Goal: Task Accomplishment & Management: Use online tool/utility

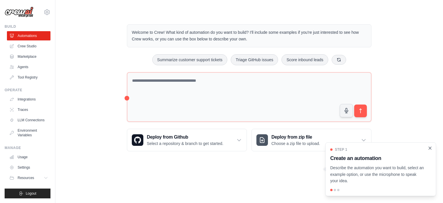
click at [429, 147] on icon "Close walkthrough" at bounding box center [430, 147] width 3 height 3
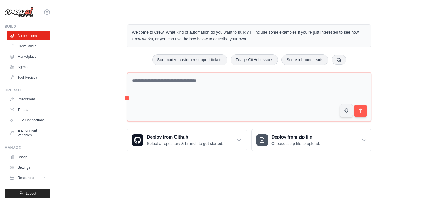
click at [122, 186] on body "[EMAIL_ADDRESS][DOMAIN_NAME] Settings Build Automations Crew Studio" at bounding box center [221, 101] width 443 height 203
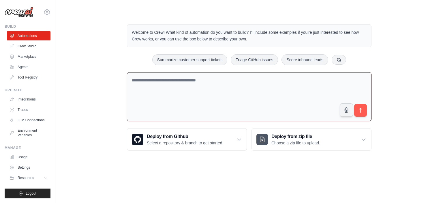
click at [164, 94] on textarea at bounding box center [249, 96] width 244 height 49
drag, startPoint x: 252, startPoint y: 79, endPoint x: 215, endPoint y: 79, distance: 37.2
click at [215, 79] on textarea "**********" at bounding box center [249, 96] width 244 height 49
paste textarea "**********"
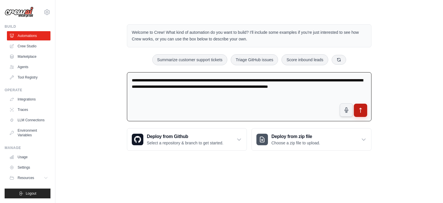
type textarea "**********"
click at [364, 110] on button "submit" at bounding box center [360, 109] width 13 height 13
click at [31, 50] on link "Crew Studio" at bounding box center [29, 45] width 44 height 9
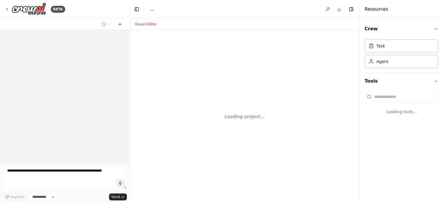
select select "****"
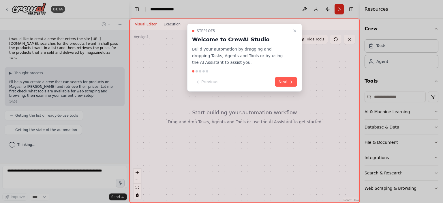
click at [288, 76] on div "Step 1 of 5 Welcome to CrewAI Studio Build your automation by dragging and drop…" at bounding box center [244, 58] width 115 height 68
click at [284, 80] on button "Next" at bounding box center [286, 82] width 22 height 10
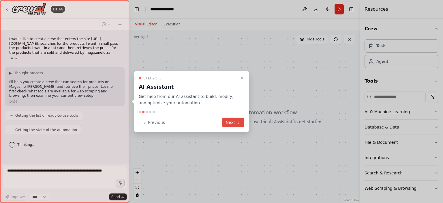
click at [235, 120] on button "Next" at bounding box center [233, 123] width 22 height 10
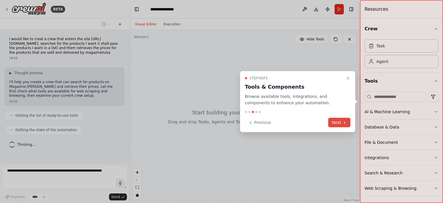
click at [348, 120] on button "Next" at bounding box center [339, 123] width 22 height 10
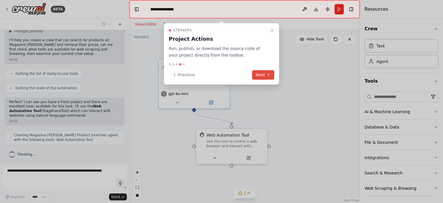
click at [263, 75] on button "Next" at bounding box center [263, 75] width 22 height 10
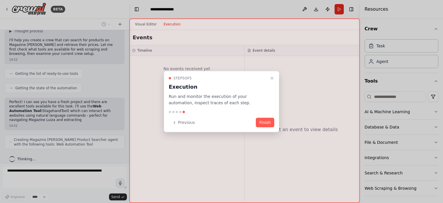
scroll to position [52, 0]
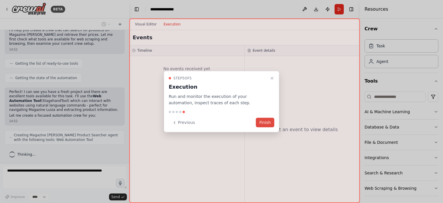
click at [264, 120] on button "Finish" at bounding box center [265, 123] width 18 height 10
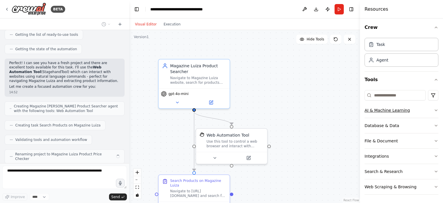
scroll to position [95, 0]
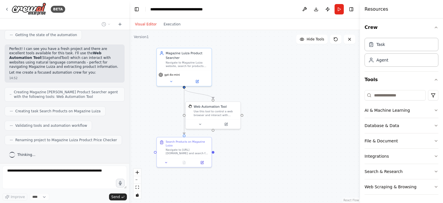
drag, startPoint x: 297, startPoint y: 101, endPoint x: 252, endPoint y: 73, distance: 52.0
click at [252, 73] on div ".deletable-edge-delete-btn { width: 20px; height: 20px; border: 0px solid #ffff…" at bounding box center [244, 116] width 231 height 173
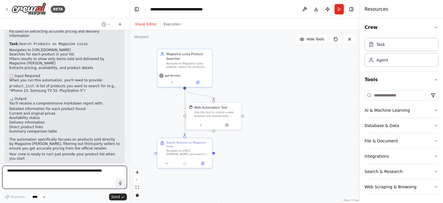
scroll to position [251, 0]
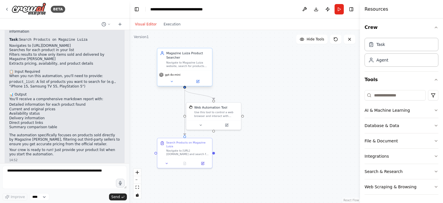
click at [196, 73] on div "gpt-4o-mini" at bounding box center [184, 74] width 51 height 4
click at [172, 75] on span "gpt-4o-mini" at bounding box center [173, 74] width 16 height 3
click at [173, 82] on icon at bounding box center [171, 81] width 3 height 3
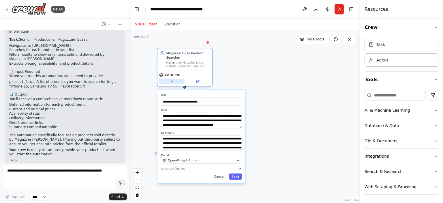
click at [173, 82] on icon at bounding box center [171, 81] width 3 height 3
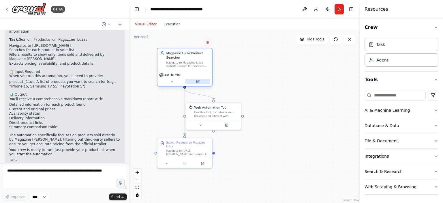
click at [198, 82] on icon at bounding box center [197, 81] width 3 height 3
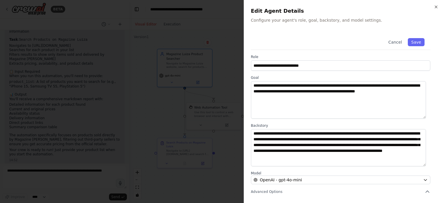
scroll to position [58, 0]
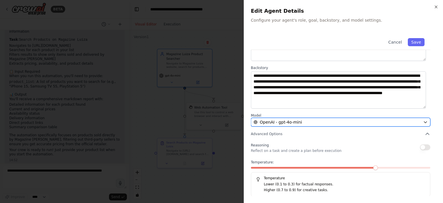
click at [287, 120] on span "OpenAI - gpt-4o-mini" at bounding box center [281, 122] width 42 height 6
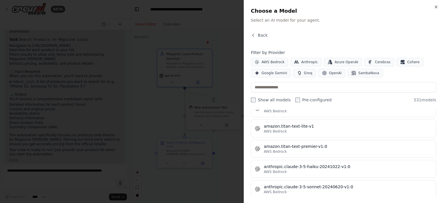
scroll to position [411, 0]
click at [437, 4] on div "Close Choose a Model Select an AI model for your agent. Back Filter by Provider…" at bounding box center [343, 101] width 199 height 203
click at [436, 7] on icon "button" at bounding box center [436, 7] width 2 height 2
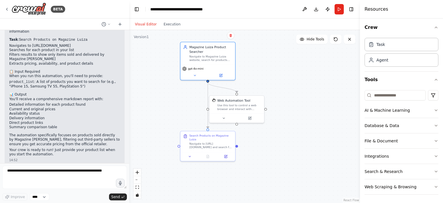
drag, startPoint x: 301, startPoint y: 78, endPoint x: 323, endPoint y: 73, distance: 22.9
click at [323, 73] on div ".deletable-edge-delete-btn { width: 20px; height: 20px; border: 0px solid #ffff…" at bounding box center [244, 116] width 231 height 173
click at [353, 10] on button "Toggle Right Sidebar" at bounding box center [351, 9] width 8 height 8
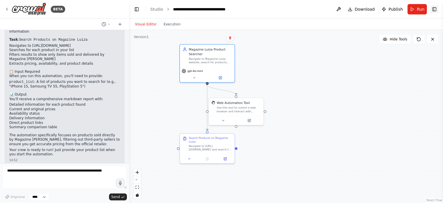
click at [434, 9] on button "Toggle Right Sidebar" at bounding box center [434, 9] width 8 height 8
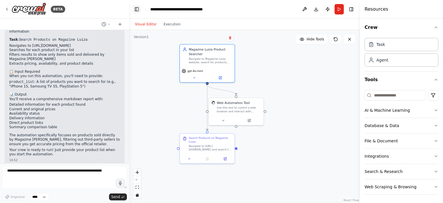
click at [137, 9] on button "Toggle Left Sidebar" at bounding box center [137, 9] width 8 height 8
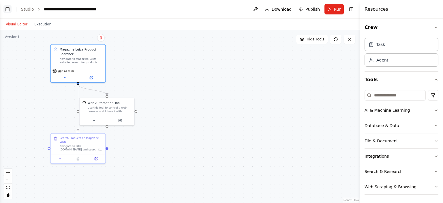
click at [6, 10] on button "Toggle Left Sidebar" at bounding box center [7, 9] width 8 height 8
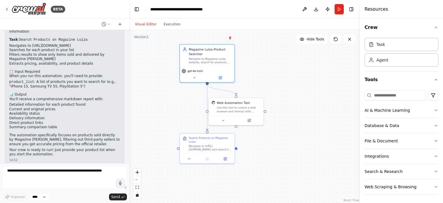
click at [169, 118] on div ".deletable-edge-delete-btn { width: 20px; height: 20px; border: 0px solid #ffff…" at bounding box center [244, 116] width 231 height 173
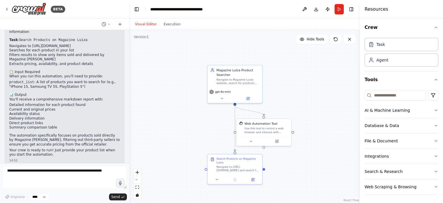
drag, startPoint x: 150, startPoint y: 118, endPoint x: 159, endPoint y: 133, distance: 17.7
click at [159, 133] on div ".deletable-edge-delete-btn { width: 20px; height: 20px; border: 0px solid #ffff…" at bounding box center [244, 116] width 231 height 173
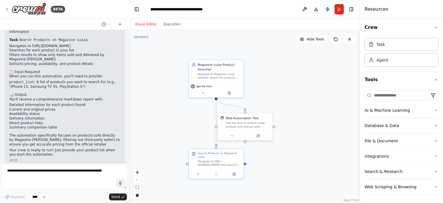
click at [159, 133] on div ".deletable-edge-delete-btn { width: 20px; height: 20px; border: 0px solid #ffff…" at bounding box center [244, 116] width 231 height 173
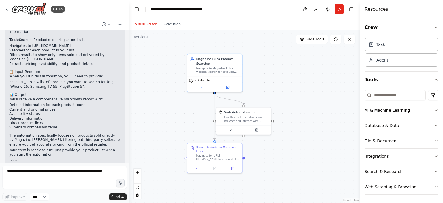
drag, startPoint x: 170, startPoint y: 128, endPoint x: 169, endPoint y: 122, distance: 5.9
click at [169, 122] on div ".deletable-edge-delete-btn { width: 20px; height: 20px; border: 0px solid #ffff…" at bounding box center [244, 116] width 231 height 173
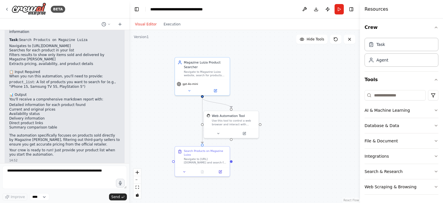
drag, startPoint x: 275, startPoint y: 160, endPoint x: 261, endPoint y: 162, distance: 14.2
click at [261, 162] on div ".deletable-edge-delete-btn { width: 20px; height: 20px; border: 0px solid #ffff…" at bounding box center [244, 116] width 231 height 173
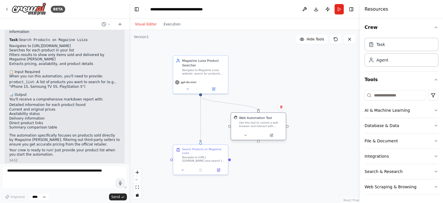
drag, startPoint x: 243, startPoint y: 112, endPoint x: 271, endPoint y: 115, distance: 27.6
click at [271, 115] on div "Web Automation Tool" at bounding box center [261, 117] width 44 height 4
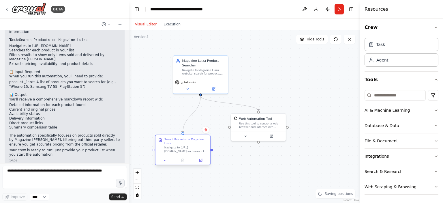
drag, startPoint x: 216, startPoint y: 144, endPoint x: 204, endPoint y: 136, distance: 14.3
click at [204, 136] on div "Search Products on Magazine [PERSON_NAME] to [URL][DOMAIN_NAME] and search for …" at bounding box center [182, 145] width 55 height 20
click at [339, 10] on button "Run" at bounding box center [338, 9] width 9 height 10
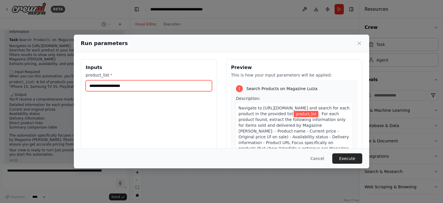
click at [182, 86] on input "product_list *" at bounding box center [149, 85] width 126 height 11
type input "**********"
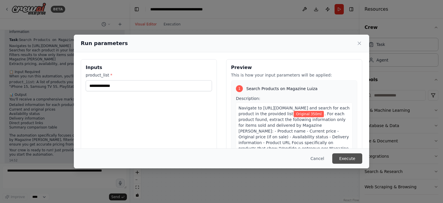
click at [345, 156] on button "Execute" at bounding box center [347, 158] width 30 height 10
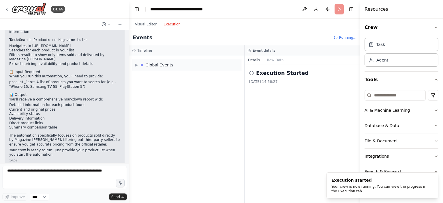
click at [171, 26] on button "Execution" at bounding box center [172, 24] width 24 height 7
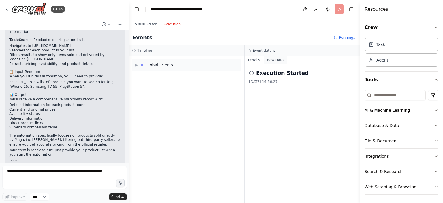
click at [270, 58] on button "Raw Data" at bounding box center [275, 60] width 24 height 8
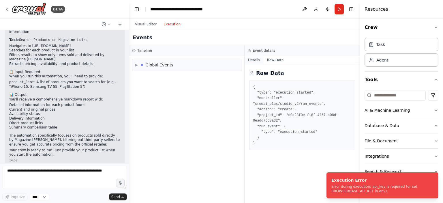
click at [252, 62] on button "Details" at bounding box center [253, 60] width 19 height 8
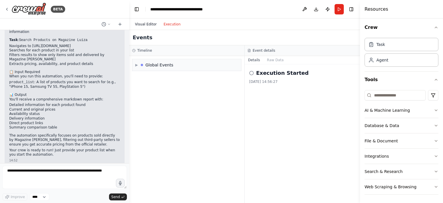
click at [144, 24] on button "Visual Editor" at bounding box center [145, 24] width 29 height 7
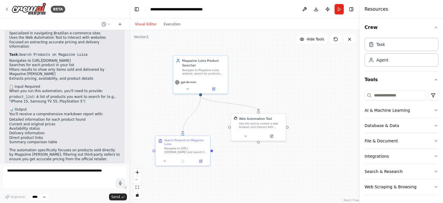
scroll to position [251, 0]
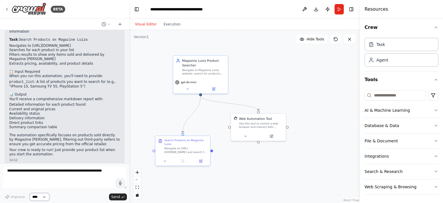
click at [37, 198] on select "****" at bounding box center [40, 196] width 20 height 7
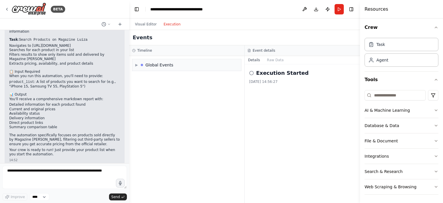
click at [172, 27] on button "Execution" at bounding box center [172, 24] width 24 height 7
click at [181, 67] on div "▶ Global Events" at bounding box center [186, 65] width 109 height 12
click at [164, 88] on span "Execution Failed" at bounding box center [156, 87] width 28 height 5
click at [262, 73] on h2 "Execution Failed" at bounding box center [280, 73] width 48 height 8
click at [192, 107] on div "▼ Global Events Execution Started Execution Failed" at bounding box center [186, 129] width 115 height 147
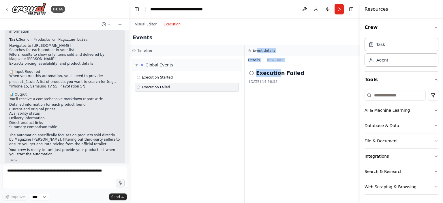
drag, startPoint x: 275, startPoint y: 73, endPoint x: 256, endPoint y: 51, distance: 28.8
click at [256, 51] on div "Event details Details Raw Data Execution Failed 22/08/2025, 14:56:35" at bounding box center [301, 123] width 115 height 157
click at [256, 51] on h3 "Event details" at bounding box center [263, 50] width 22 height 5
click at [303, 69] on div "Execution Failed" at bounding box center [302, 73] width 106 height 8
click at [202, 80] on div "Execution Started" at bounding box center [187, 77] width 104 height 9
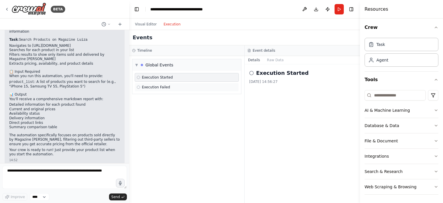
click at [183, 88] on div "Execution Failed" at bounding box center [187, 87] width 100 height 5
click at [175, 78] on div "Execution Started" at bounding box center [187, 77] width 100 height 5
click at [252, 73] on icon at bounding box center [251, 73] width 5 height 5
click at [274, 61] on button "Raw Data" at bounding box center [275, 60] width 24 height 8
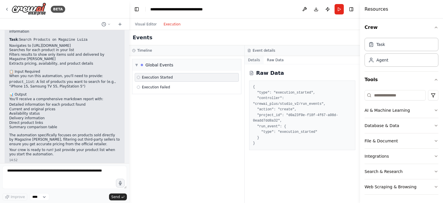
click at [251, 62] on button "Details" at bounding box center [253, 60] width 19 height 8
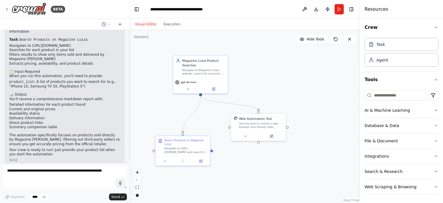
click at [141, 22] on button "Visual Editor" at bounding box center [145, 24] width 29 height 7
drag, startPoint x: 203, startPoint y: 137, endPoint x: 196, endPoint y: 112, distance: 26.2
click at [196, 112] on div ".deletable-edge-delete-btn { width: 20px; height: 20px; border: 0px solid #ffff…" at bounding box center [244, 116] width 231 height 173
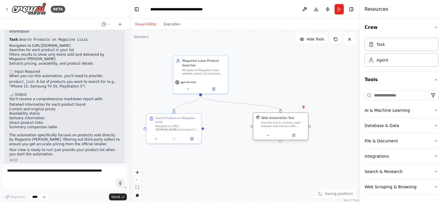
drag, startPoint x: 258, startPoint y: 137, endPoint x: 281, endPoint y: 138, distance: 22.8
click at [281, 138] on div at bounding box center [280, 134] width 55 height 9
click at [339, 7] on button "Run" at bounding box center [338, 9] width 9 height 10
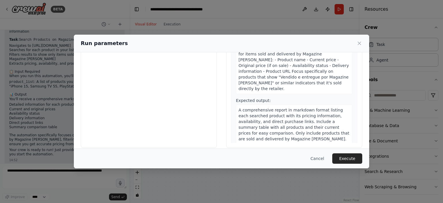
scroll to position [54, 0]
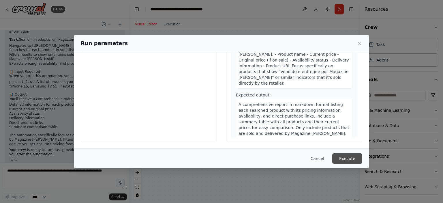
click at [339, 157] on button "Execute" at bounding box center [347, 158] width 30 height 10
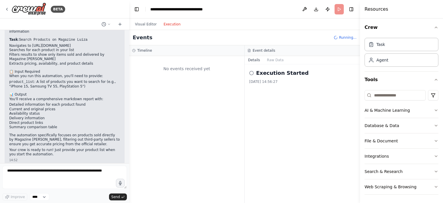
click at [168, 24] on button "Execution" at bounding box center [172, 24] width 24 height 7
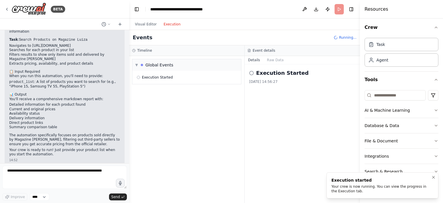
click at [341, 190] on div "Your crew is now running. You can view the progress in the Execution tab." at bounding box center [381, 188] width 100 height 9
click at [211, 117] on div "▼ Global Events Execution Started" at bounding box center [186, 129] width 115 height 147
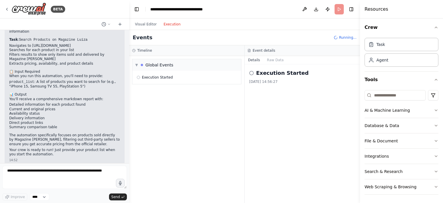
click at [269, 77] on div "Execution Started 22/08/2025, 14:56:27" at bounding box center [302, 76] width 106 height 15
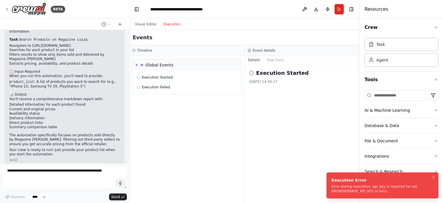
click at [362, 189] on div "Error during execution: api_key is required (or set BROWSERBASE_API_KEY in env)." at bounding box center [381, 188] width 100 height 9
click at [405, 189] on div "Error during execution: api_key is required (or set BROWSERBASE_API_KEY in env)." at bounding box center [381, 188] width 100 height 9
click at [217, 133] on div "▼ Global Events Execution Started Execution Failed" at bounding box center [186, 129] width 115 height 147
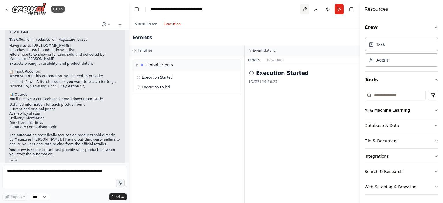
click at [303, 8] on button at bounding box center [304, 9] width 9 height 10
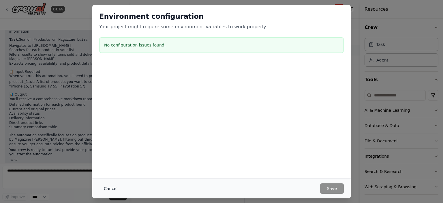
click at [108, 190] on button "Cancel" at bounding box center [110, 188] width 23 height 10
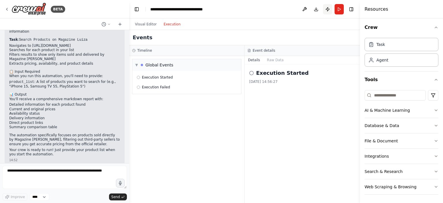
click at [327, 10] on button "Publish" at bounding box center [327, 9] width 9 height 10
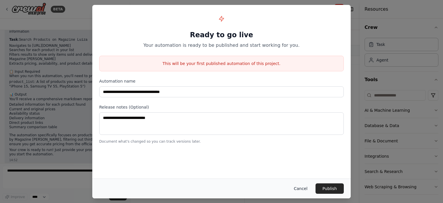
click at [302, 187] on button "Cancel" at bounding box center [300, 188] width 23 height 10
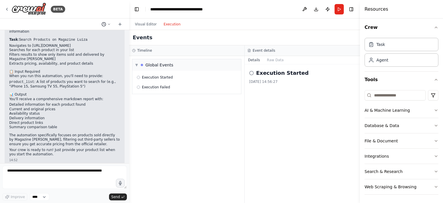
click at [103, 22] on circle at bounding box center [104, 24] width 4 height 4
click at [110, 12] on div at bounding box center [64, 101] width 129 height 203
click at [120, 23] on icon at bounding box center [120, 24] width 5 height 5
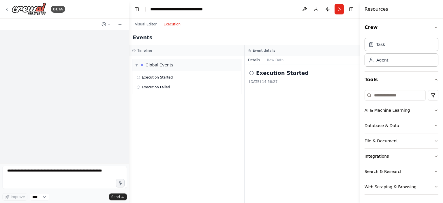
scroll to position [0, 0]
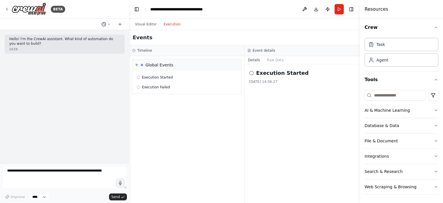
click at [105, 23] on icon at bounding box center [103, 24] width 5 height 5
click at [88, 46] on span "I would like to creat a crew that enters the site [URL][DOMAIN_NAME], searches …" at bounding box center [84, 45] width 43 height 5
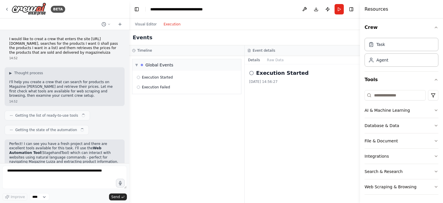
scroll to position [251, 0]
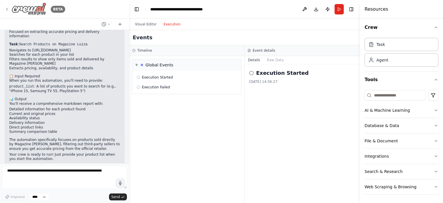
click at [6, 10] on icon at bounding box center [7, 9] width 5 height 5
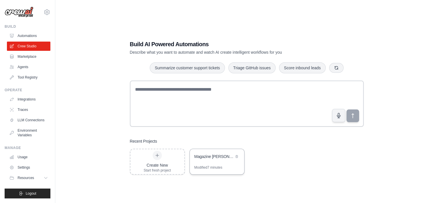
click at [207, 157] on div "Magazine Luiza Product Price Checker" at bounding box center [214, 156] width 39 height 6
click at [31, 134] on link "Environment Variables" at bounding box center [29, 133] width 44 height 14
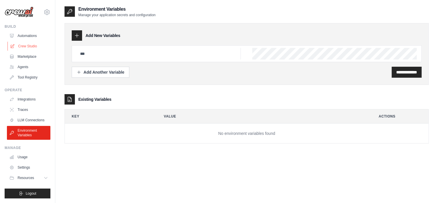
click at [29, 47] on link "Crew Studio" at bounding box center [29, 45] width 44 height 9
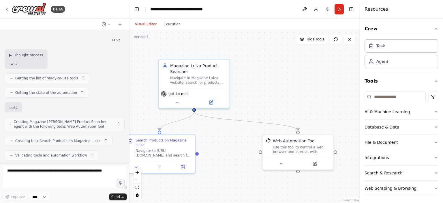
scroll to position [251, 0]
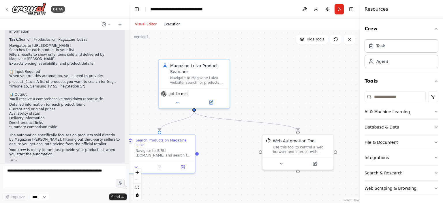
click at [170, 22] on button "Execution" at bounding box center [172, 24] width 24 height 7
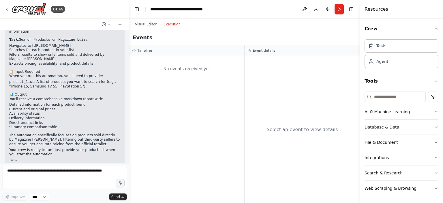
click at [167, 71] on div "No events received yet" at bounding box center [186, 69] width 109 height 20
click at [167, 46] on div "Timeline" at bounding box center [186, 50] width 115 height 11
click at [303, 139] on div "Select an event to view details" at bounding box center [301, 129] width 115 height 147
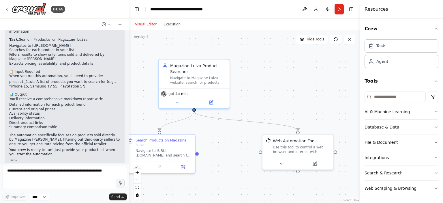
click at [139, 22] on button "Visual Editor" at bounding box center [145, 24] width 29 height 7
click at [342, 9] on button "Run" at bounding box center [338, 9] width 9 height 10
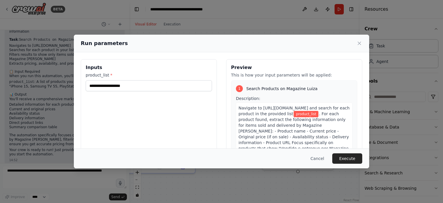
scroll to position [23, 0]
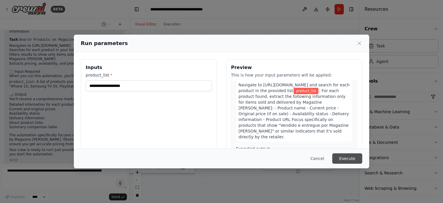
click at [345, 154] on button "Execute" at bounding box center [347, 158] width 30 height 10
click at [346, 160] on button "Execute" at bounding box center [347, 158] width 30 height 10
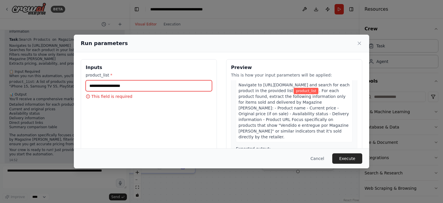
click at [117, 87] on input "product_list *" at bounding box center [149, 85] width 126 height 11
type input "**********"
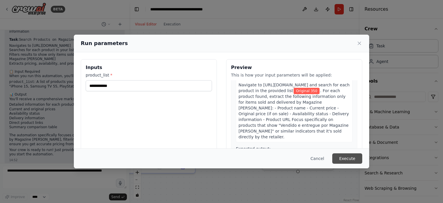
click at [347, 158] on button "Execute" at bounding box center [347, 158] width 30 height 10
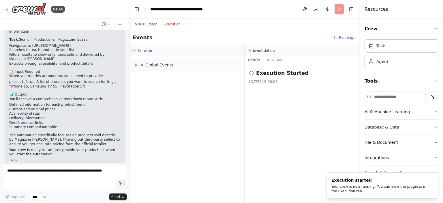
click at [171, 25] on button "Execution" at bounding box center [172, 24] width 24 height 7
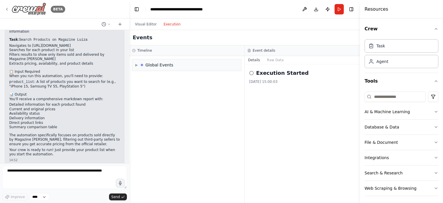
click at [10, 10] on div "BETA" at bounding box center [35, 9] width 61 height 13
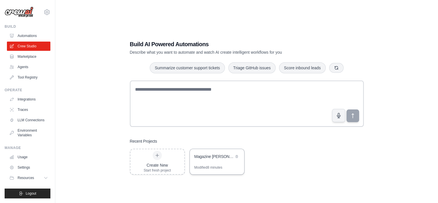
click at [211, 164] on div "Magazine [PERSON_NAME] Product Price Checker" at bounding box center [217, 157] width 54 height 16
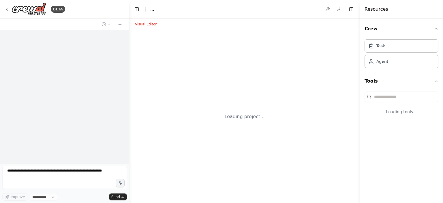
select select "****"
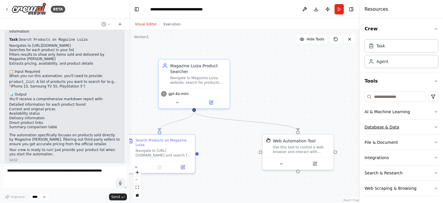
scroll to position [1, 0]
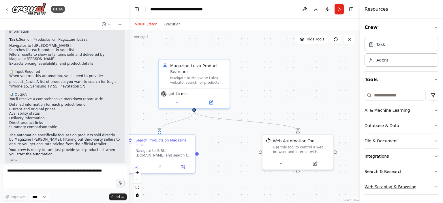
click at [433, 186] on icon "button" at bounding box center [435, 186] width 5 height 5
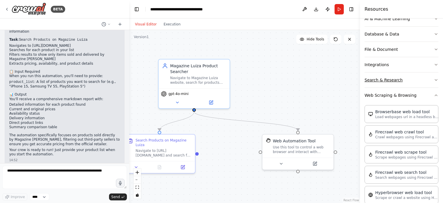
scroll to position [95, 0]
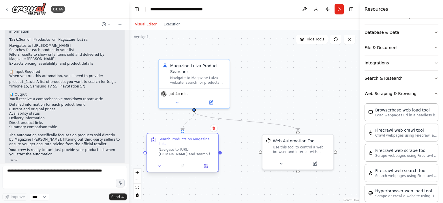
drag, startPoint x: 186, startPoint y: 140, endPoint x: 204, endPoint y: 141, distance: 18.5
click at [204, 141] on div "Search Products on Magazine [PERSON_NAME] to [URL][DOMAIN_NAME] and search for …" at bounding box center [186, 147] width 56 height 20
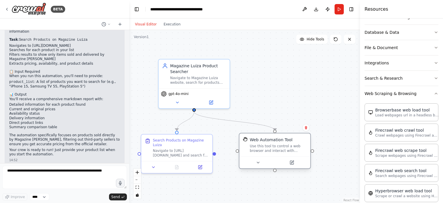
drag, startPoint x: 282, startPoint y: 141, endPoint x: 256, endPoint y: 142, distance: 26.2
click at [256, 142] on div "Web Automation Tool" at bounding box center [271, 140] width 43 height 6
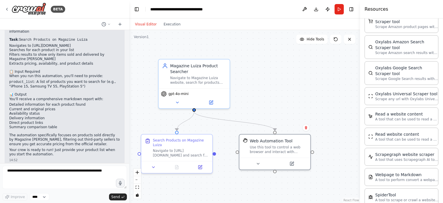
scroll to position [324, 0]
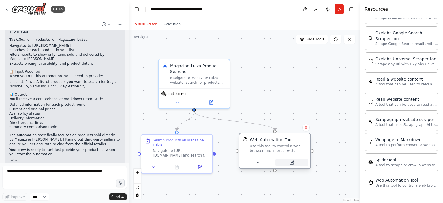
click at [292, 163] on icon at bounding box center [291, 162] width 3 height 3
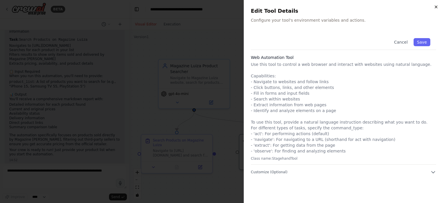
click at [435, 6] on icon "button" at bounding box center [436, 7] width 2 height 2
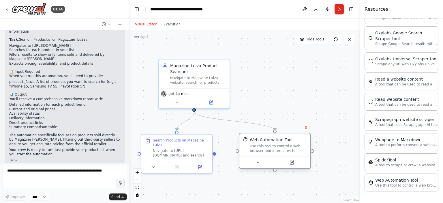
click at [265, 150] on div "Use this tool to control a web browser and interact with websites using natural…" at bounding box center [278, 148] width 57 height 9
click at [258, 161] on icon at bounding box center [258, 162] width 5 height 5
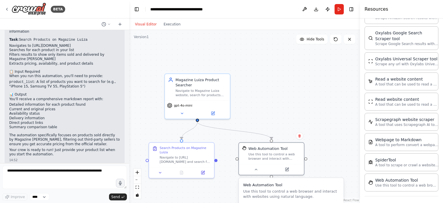
click at [281, 112] on div ".deletable-edge-delete-btn { width: 20px; height: 20px; border: 0px solid #ffff…" at bounding box center [244, 116] width 231 height 173
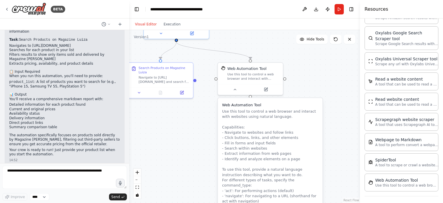
drag, startPoint x: 281, startPoint y: 112, endPoint x: 247, endPoint y: 23, distance: 94.6
click at [247, 23] on div "Visual Editor Execution Version 1 Hide Tools .deletable-edge-delete-btn { width…" at bounding box center [244, 110] width 231 height 184
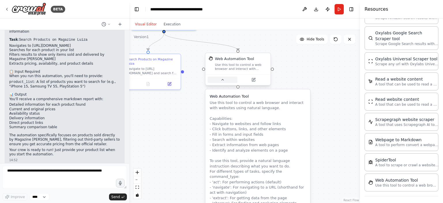
click at [222, 79] on icon at bounding box center [222, 79] width 2 height 1
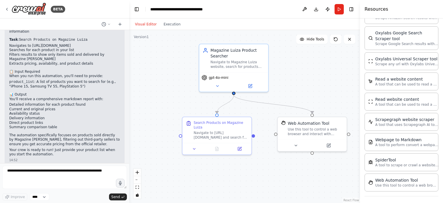
drag, startPoint x: 212, startPoint y: 95, endPoint x: 267, endPoint y: 153, distance: 79.7
click at [267, 153] on div ".deletable-edge-delete-btn { width: 20px; height: 20px; border: 0px solid #ffff…" at bounding box center [244, 116] width 231 height 173
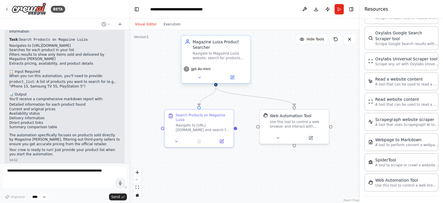
click at [205, 69] on span "gpt-4o-mini" at bounding box center [201, 69] width 20 height 5
click at [230, 60] on div "Navigate to Magazine Luiza website, search for products from the provided list …" at bounding box center [219, 55] width 54 height 9
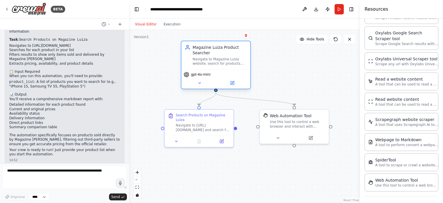
drag, startPoint x: 230, startPoint y: 60, endPoint x: 232, endPoint y: 64, distance: 4.5
click at [232, 64] on div "Navigate to Magazine Luiza website, search for products from the provided list …" at bounding box center [219, 61] width 54 height 9
click at [232, 83] on icon at bounding box center [232, 82] width 3 height 3
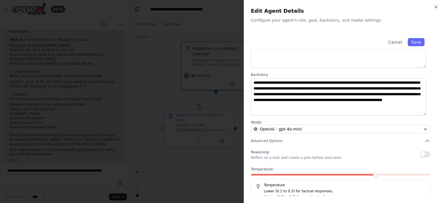
scroll to position [58, 0]
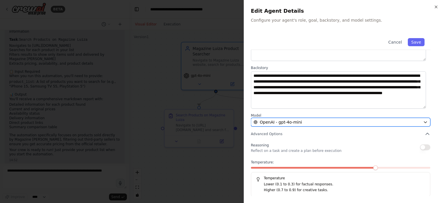
click at [310, 119] on div "OpenAI - gpt-4o-mini" at bounding box center [336, 122] width 167 height 6
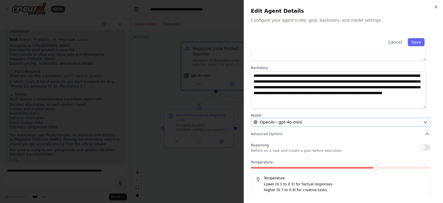
scroll to position [0, 0]
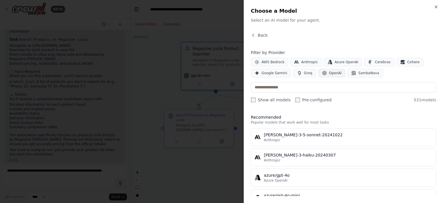
click at [323, 71] on button "OpenAI" at bounding box center [331, 73] width 27 height 9
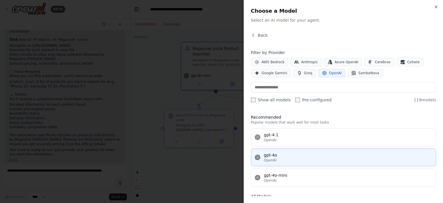
click at [287, 156] on div "gpt-4o" at bounding box center [348, 155] width 168 height 6
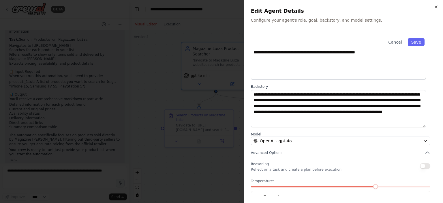
scroll to position [35, 0]
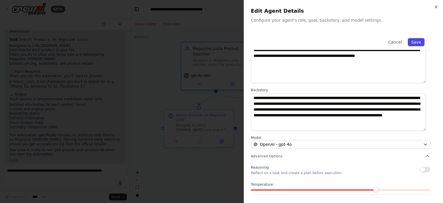
click at [409, 40] on button "Save" at bounding box center [415, 42] width 17 height 8
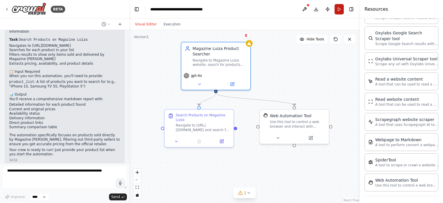
click at [337, 10] on button "Run" at bounding box center [338, 9] width 9 height 10
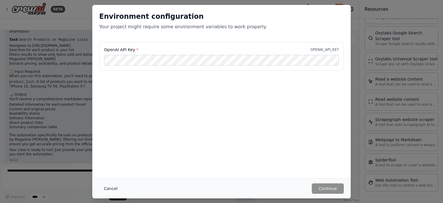
click at [113, 186] on button "Cancel" at bounding box center [110, 188] width 23 height 10
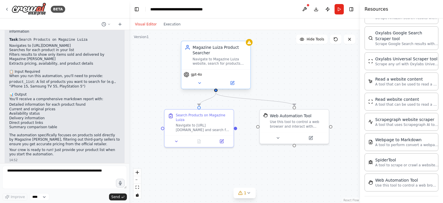
click at [193, 76] on span "gpt-4o" at bounding box center [196, 74] width 11 height 5
click at [229, 81] on button at bounding box center [232, 83] width 32 height 7
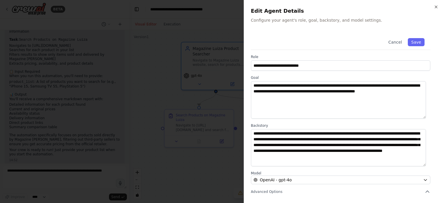
scroll to position [58, 0]
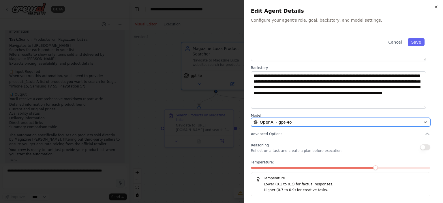
click at [298, 120] on div "OpenAI - gpt-4o" at bounding box center [336, 122] width 167 height 6
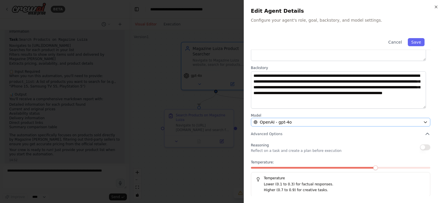
scroll to position [0, 0]
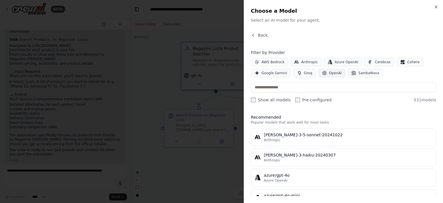
click at [329, 74] on span "OpenAI" at bounding box center [335, 73] width 13 height 5
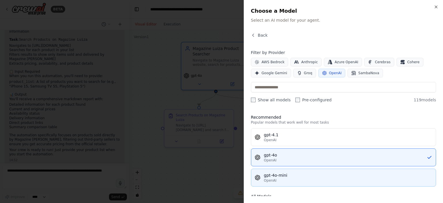
click at [303, 173] on div "gpt-4o-mini" at bounding box center [348, 175] width 168 height 6
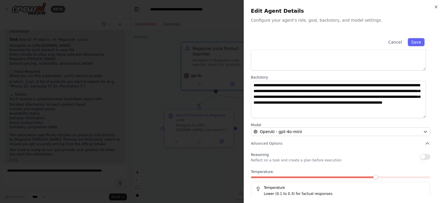
scroll to position [58, 0]
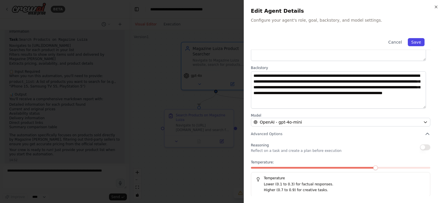
click at [412, 42] on button "Save" at bounding box center [415, 42] width 17 height 8
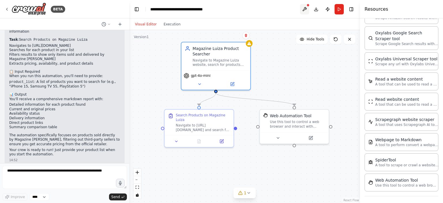
click at [303, 11] on button at bounding box center [304, 9] width 9 height 10
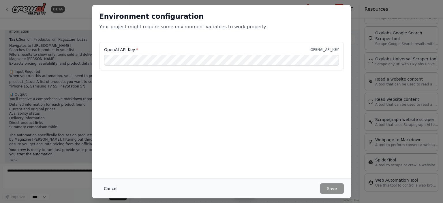
click at [112, 187] on button "Cancel" at bounding box center [110, 188] width 23 height 10
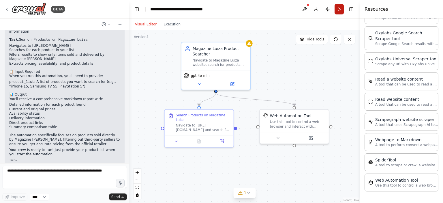
click at [338, 11] on button "Run" at bounding box center [338, 9] width 9 height 10
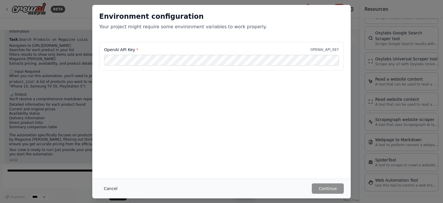
click at [102, 190] on button "Cancel" at bounding box center [110, 188] width 23 height 10
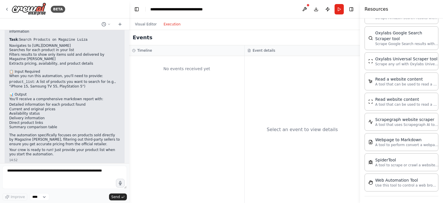
click at [167, 24] on button "Execution" at bounding box center [172, 24] width 24 height 7
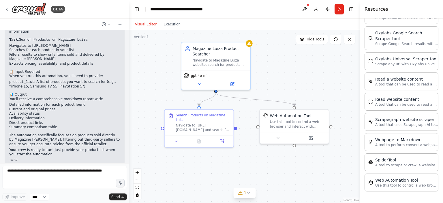
click at [144, 22] on button "Visual Editor" at bounding box center [145, 24] width 29 height 7
click at [248, 45] on div at bounding box center [249, 42] width 7 height 7
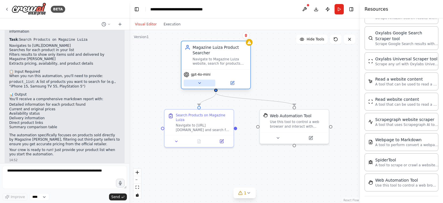
click at [197, 84] on button at bounding box center [200, 83] width 32 height 7
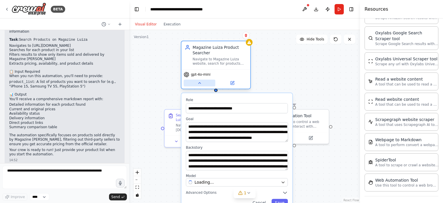
click at [197, 84] on button at bounding box center [200, 83] width 32 height 7
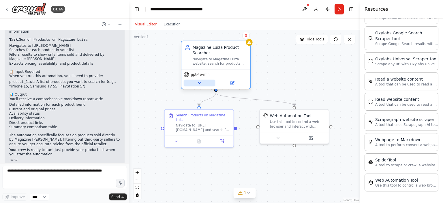
click at [197, 84] on button at bounding box center [200, 83] width 32 height 7
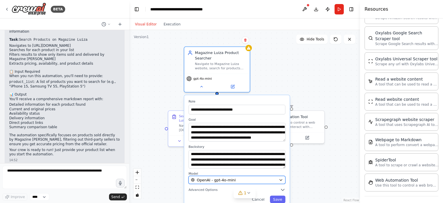
click at [253, 180] on div "OpenAI - gpt-4o-mini" at bounding box center [234, 179] width 86 height 5
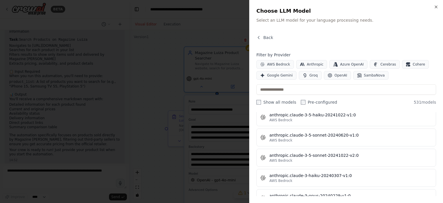
scroll to position [469, 0]
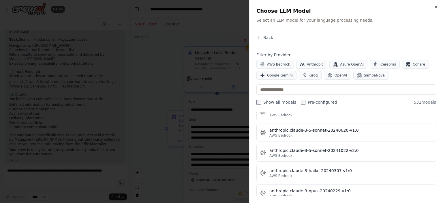
click at [165, 80] on div at bounding box center [221, 101] width 443 height 203
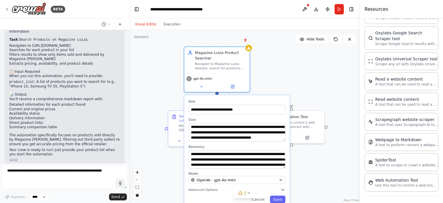
click at [282, 77] on div ".deletable-edge-delete-btn { width: 20px; height: 20px; border: 0px solid #ffff…" at bounding box center [244, 116] width 231 height 173
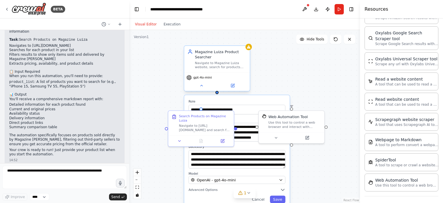
click at [203, 89] on div "gpt-4o-mini" at bounding box center [216, 81] width 65 height 18
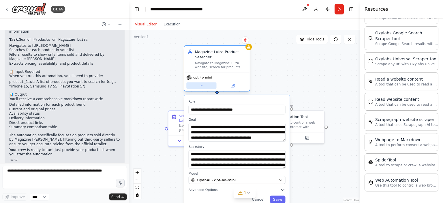
click at [201, 87] on icon at bounding box center [201, 85] width 4 height 4
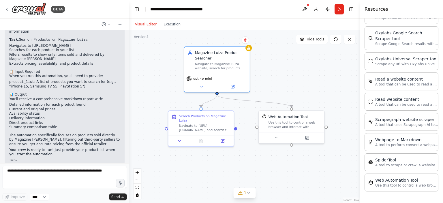
click at [165, 86] on div ".deletable-edge-delete-btn { width: 20px; height: 20px; border: 0px solid #ffff…" at bounding box center [244, 116] width 231 height 173
